Goal: Information Seeking & Learning: Learn about a topic

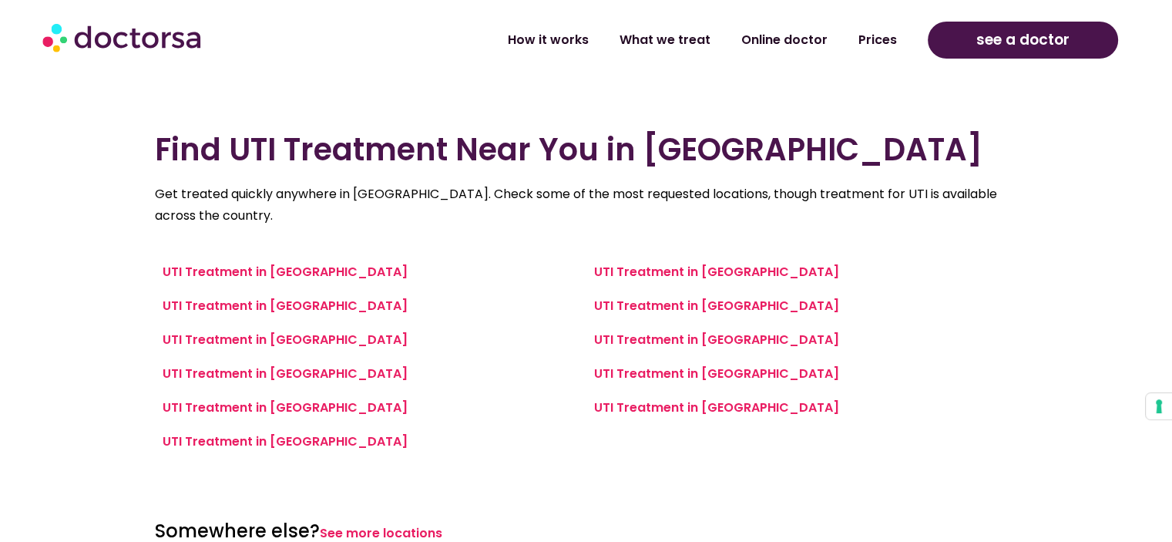
scroll to position [632, 0]
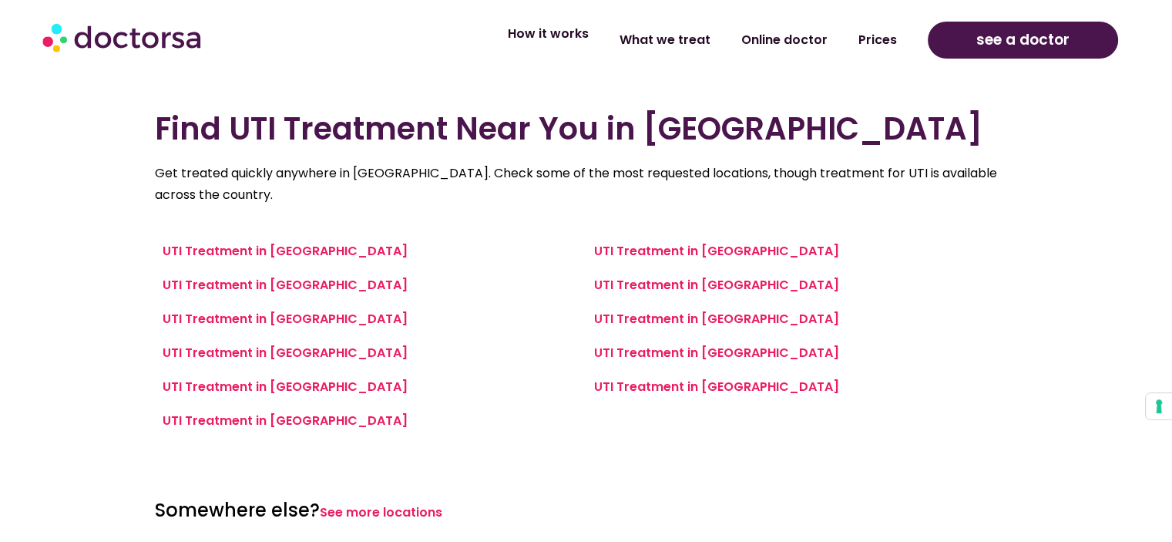
click at [553, 46] on link "How it works" at bounding box center [549, 33] width 112 height 35
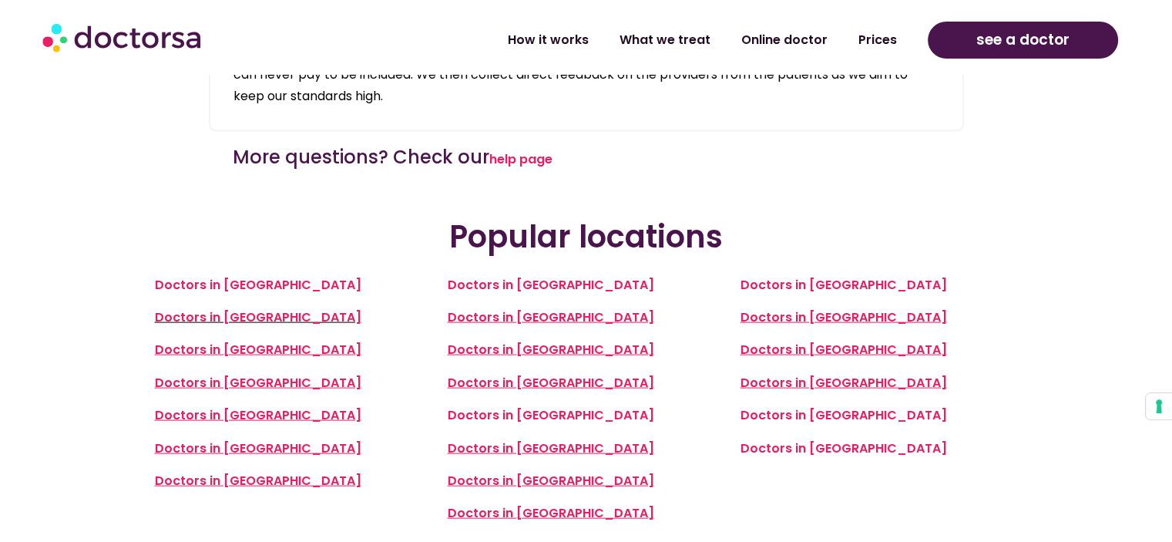
scroll to position [3362, 0]
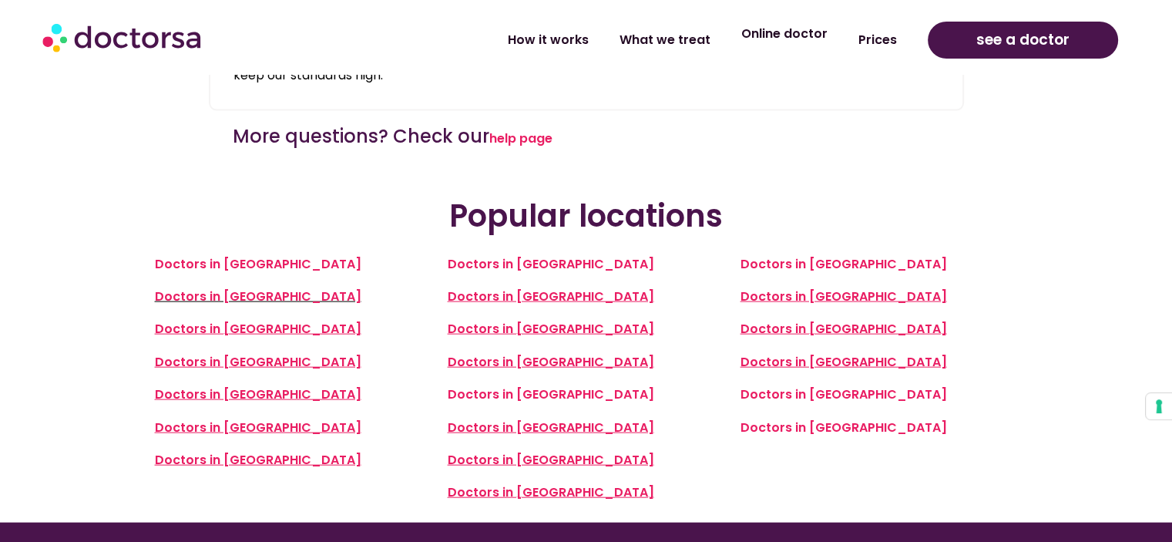
click at [799, 45] on link "Online doctor" at bounding box center [784, 33] width 117 height 35
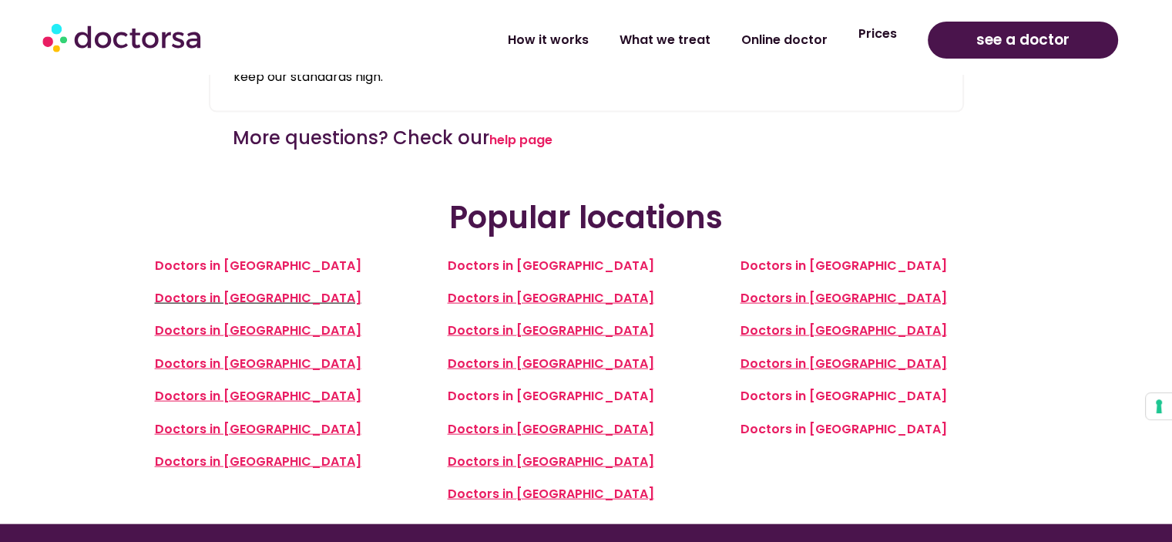
click at [880, 43] on link "Prices" at bounding box center [877, 33] width 69 height 35
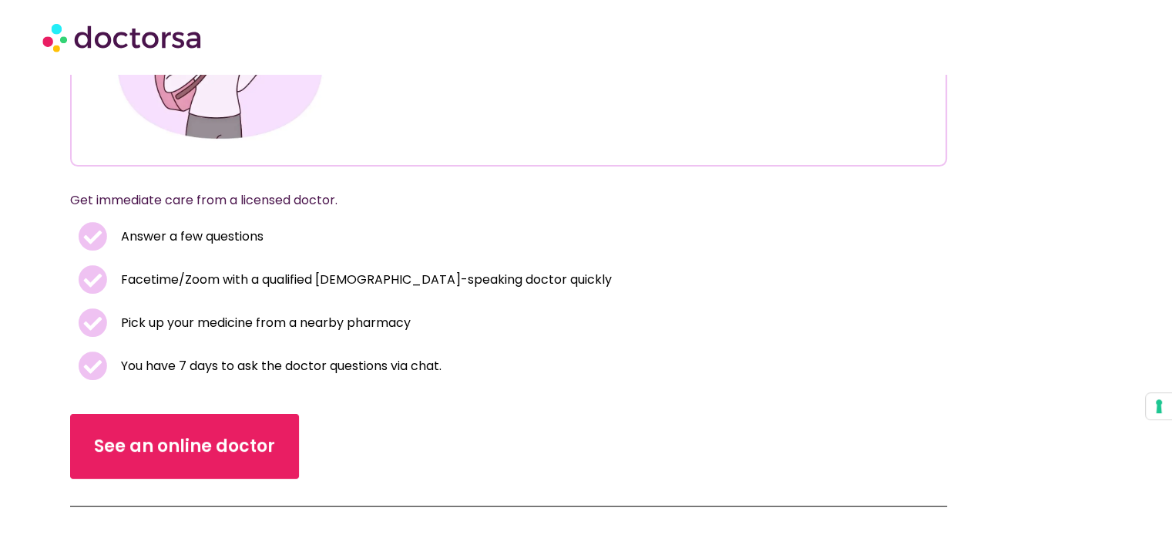
scroll to position [277, 0]
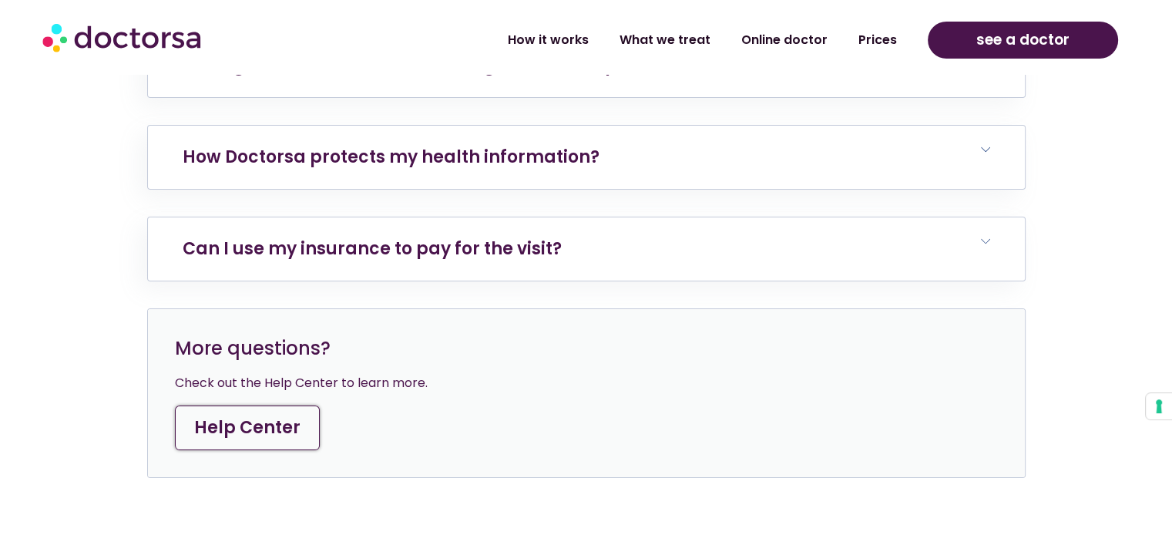
scroll to position [6012, 0]
click at [940, 243] on h6 "Can I use my insurance to pay for the visit?" at bounding box center [586, 248] width 877 height 63
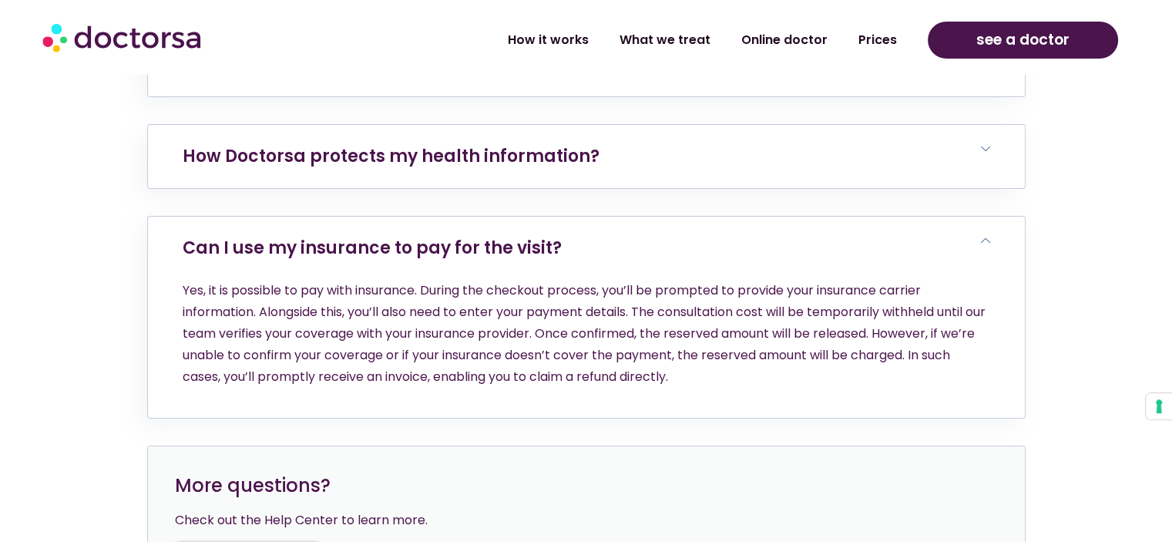
click at [903, 301] on p "Yes, it is possible to pay with insurance. During the checkout process, you’ll …" at bounding box center [587, 334] width 808 height 108
click at [866, 300] on p "Yes, it is possible to pay with insurance. During the checkout process, you’ll …" at bounding box center [587, 334] width 808 height 108
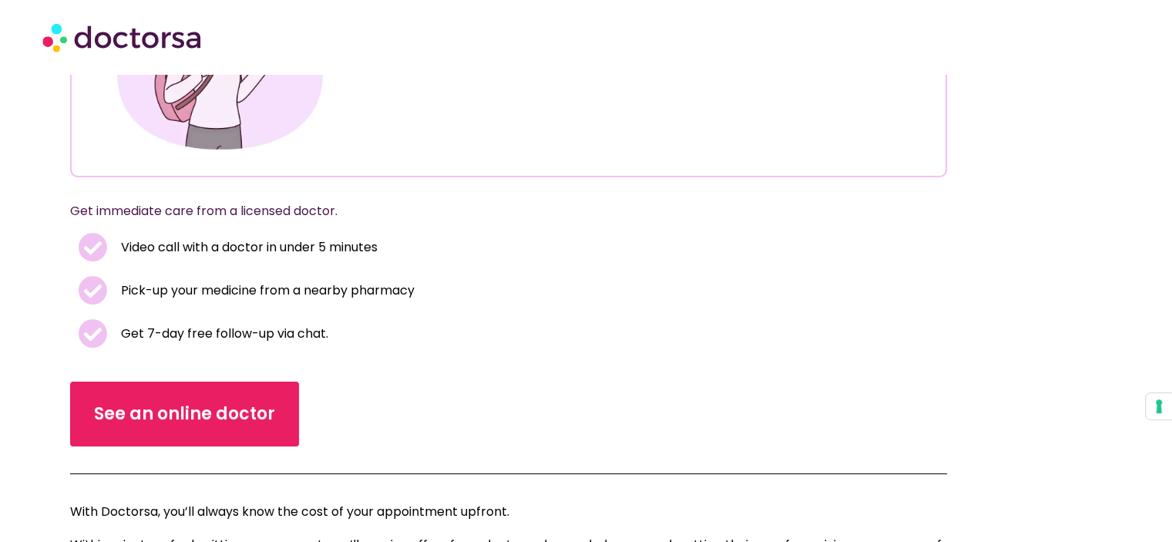
scroll to position [0, 0]
